Goal: Find specific page/section: Find specific page/section

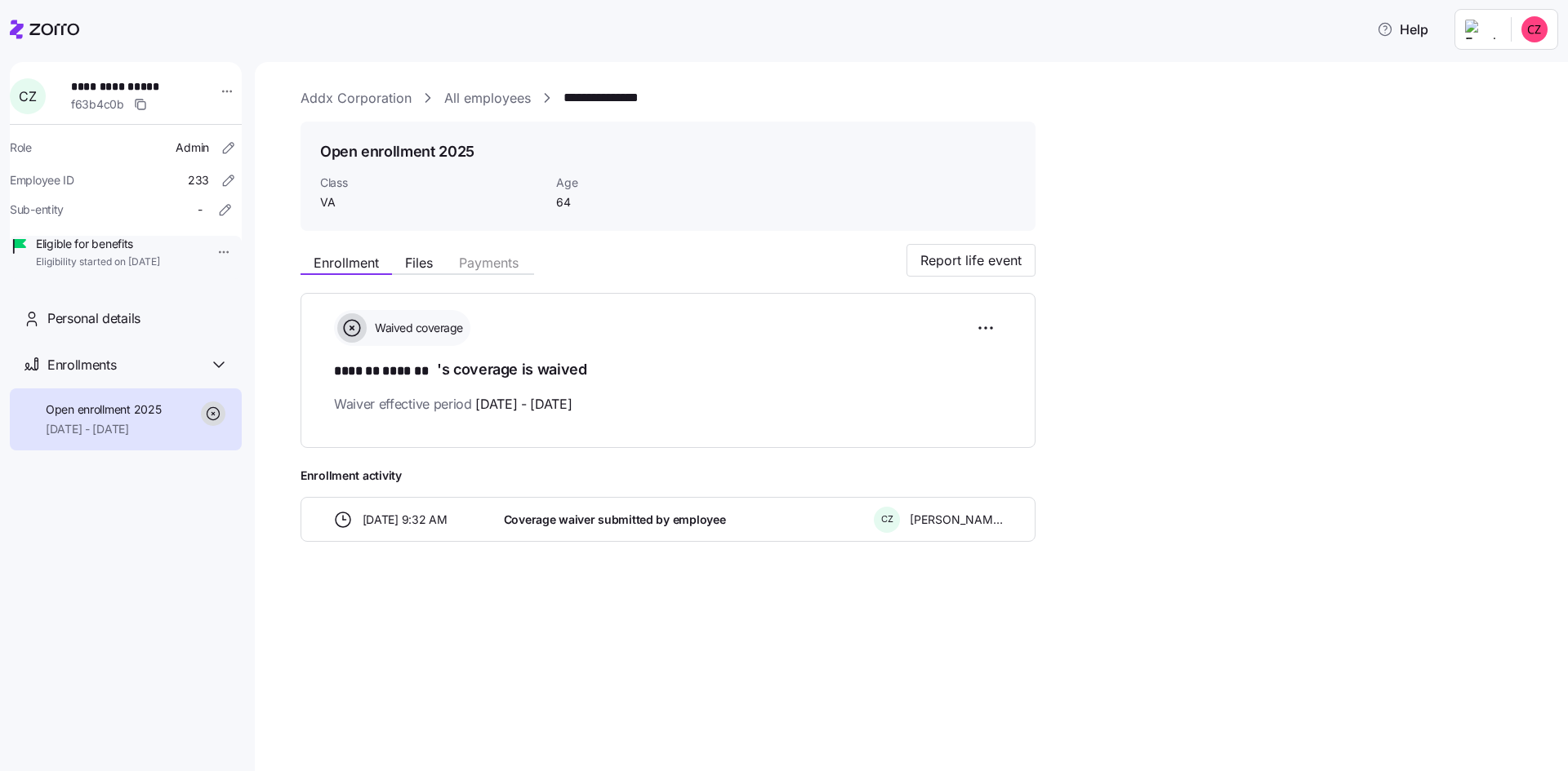
click at [369, 101] on link "Addx Corporation" at bounding box center [356, 98] width 111 height 21
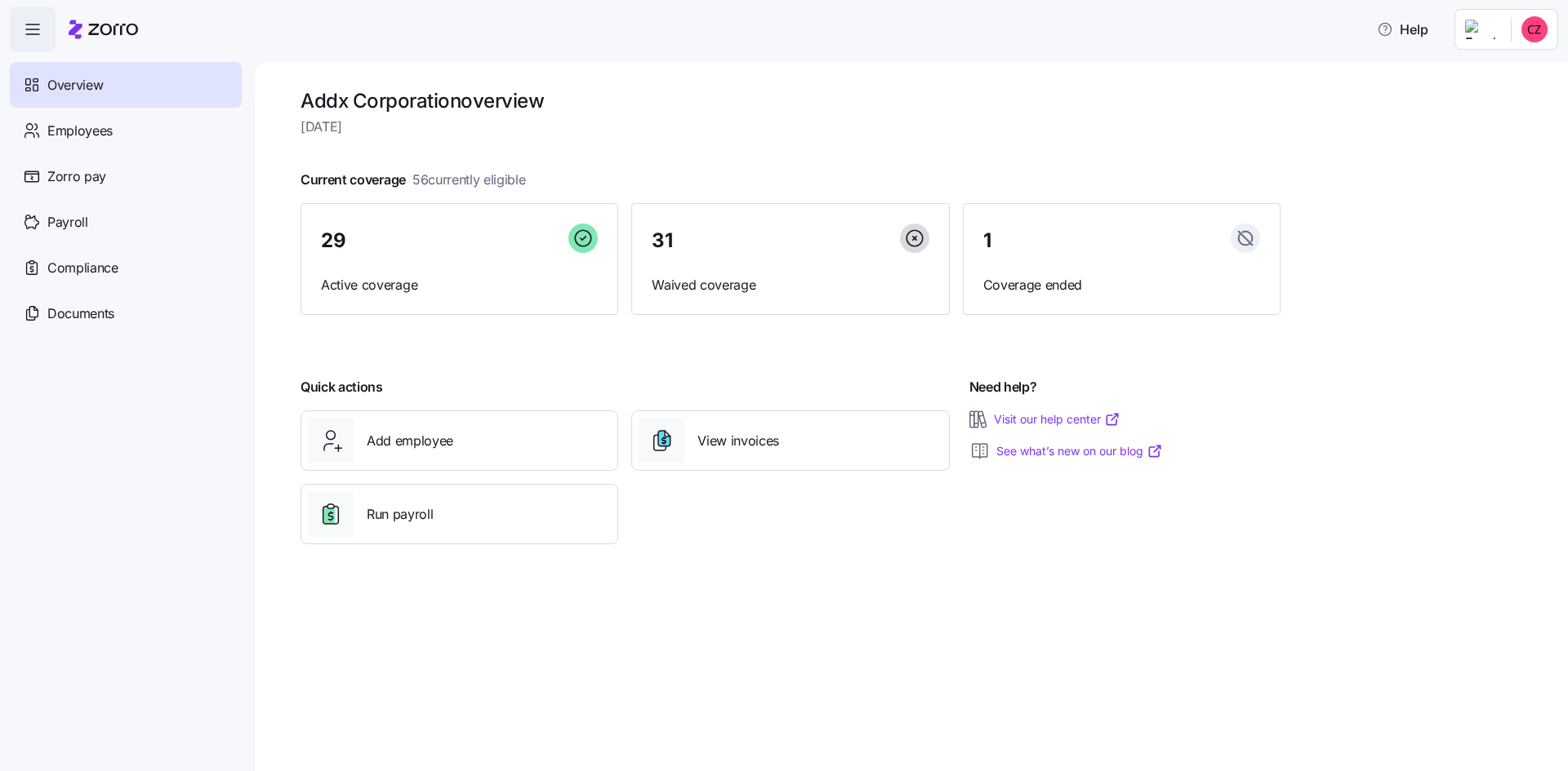
click at [119, 93] on div "Overview" at bounding box center [126, 84] width 232 height 46
click at [109, 124] on span "Employees" at bounding box center [80, 131] width 65 height 21
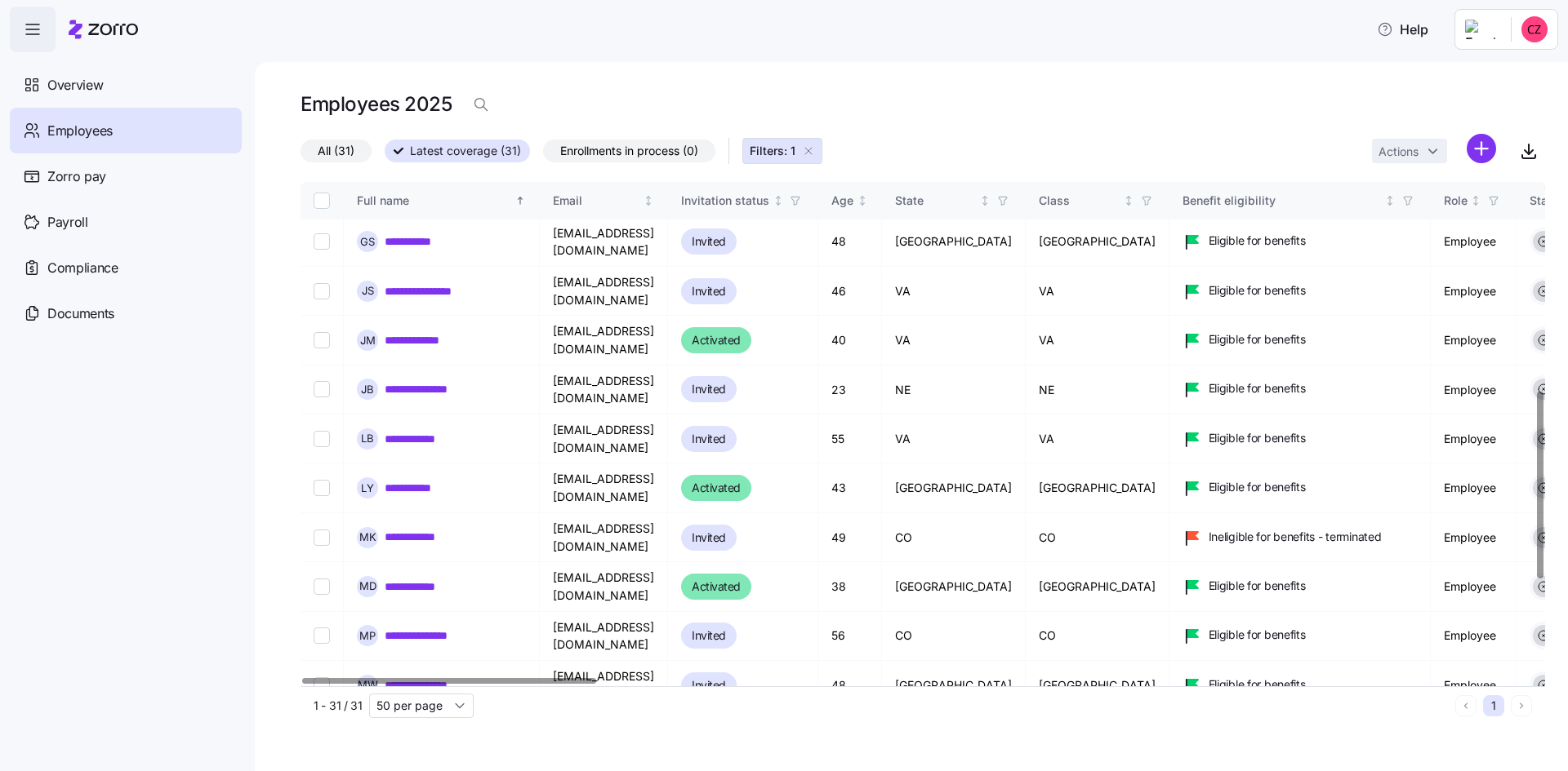
scroll to position [572, 0]
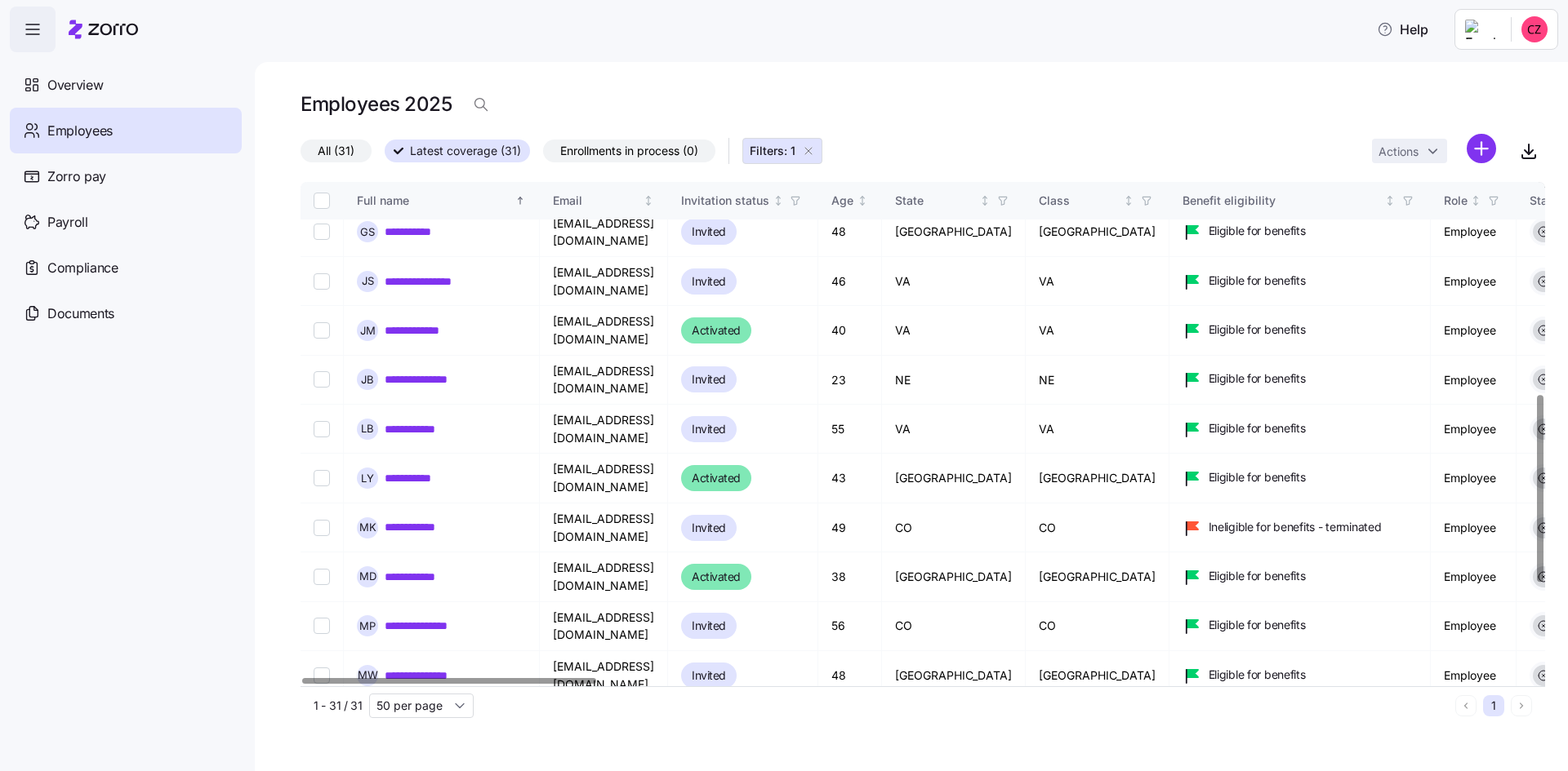
click at [815, 150] on icon "button" at bounding box center [808, 150] width 13 height 13
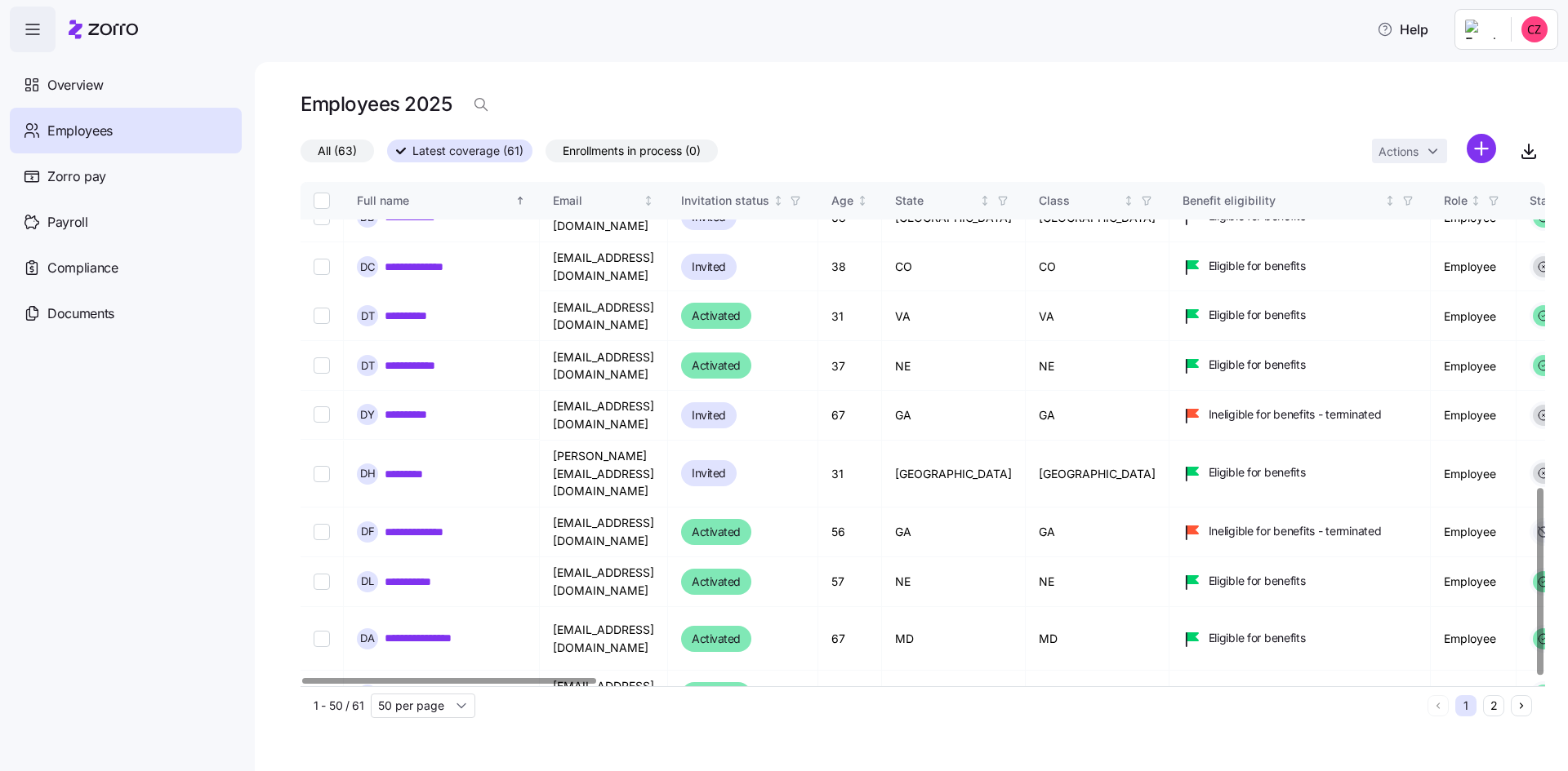
click at [806, 150] on div "All (63) Latest coverage (61) Enrollments in process (0) Actions" at bounding box center [923, 151] width 1245 height 35
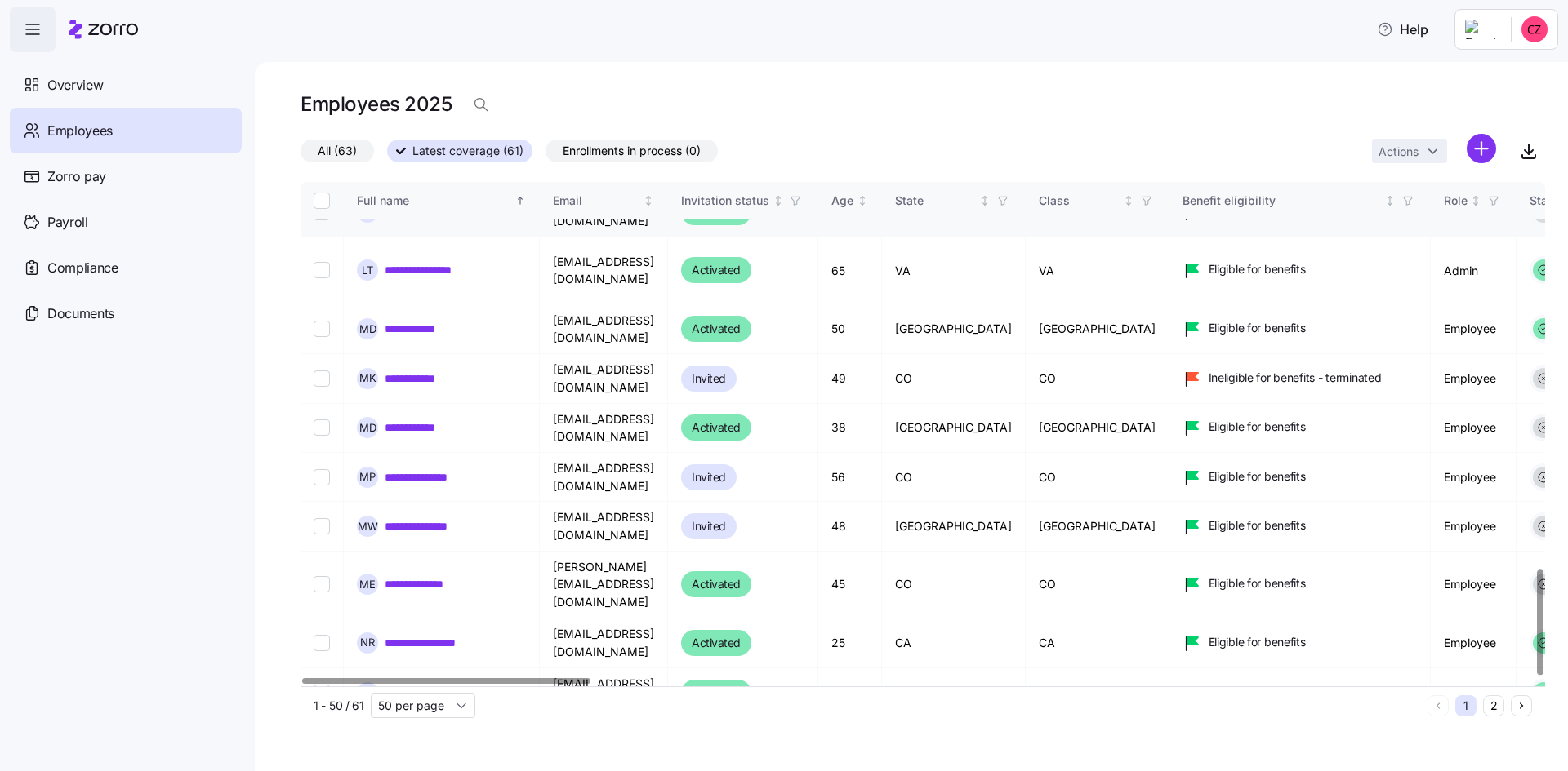
scroll to position [1854, 0]
